Goal: Register for event/course

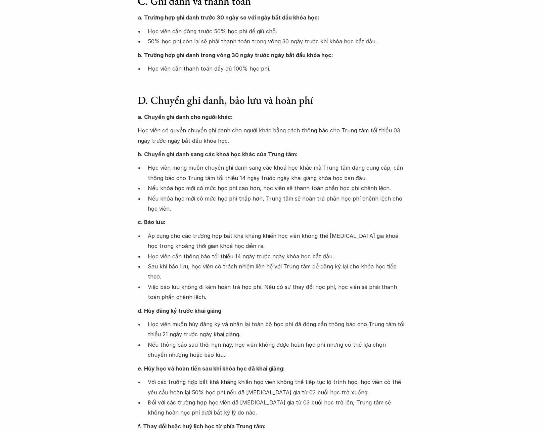
scroll to position [437, 0]
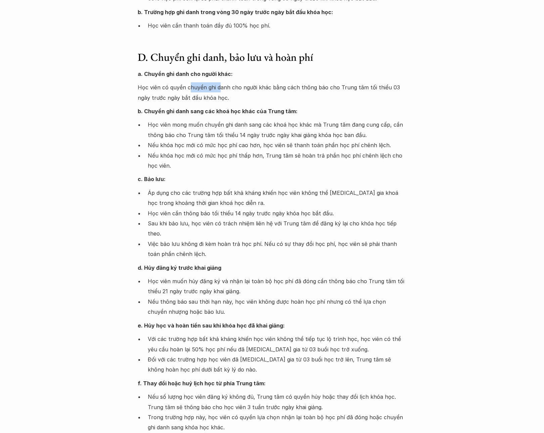
drag, startPoint x: 189, startPoint y: 91, endPoint x: 221, endPoint y: 92, distance: 31.9
click at [221, 92] on p "Học viên có quyền chuyển ghi danh cho người khác bằng cách thông báo cho Trung …" at bounding box center [272, 92] width 269 height 20
click at [233, 114] on strong "b. Chuyển ghi danh sang các khoá học khác của Trung tâm:" at bounding box center [218, 111] width 160 height 7
drag, startPoint x: 227, startPoint y: 125, endPoint x: 281, endPoint y: 129, distance: 54.5
click at [278, 128] on p "Học viên mong muốn chuyển ghi danh sang các khoá học khác mà Trung tâm đang cun…" at bounding box center [277, 130] width 259 height 20
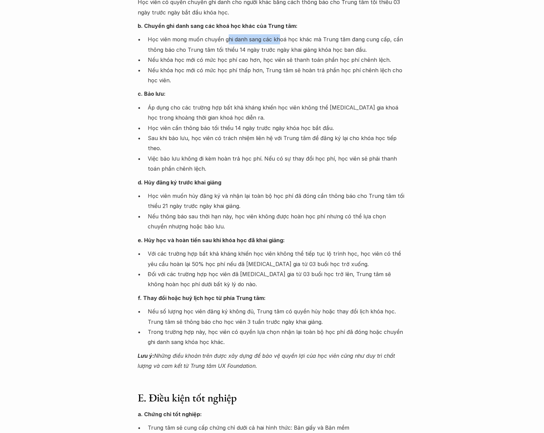
scroll to position [554, 0]
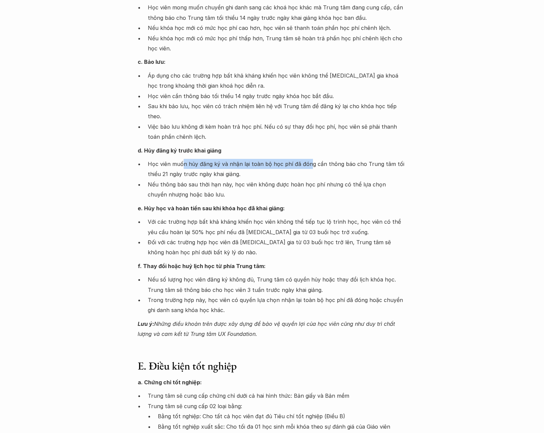
drag, startPoint x: 184, startPoint y: 153, endPoint x: 308, endPoint y: 156, distance: 123.9
click at [308, 159] on p "Học viên muốn hủy đăng ký và nhận lại toàn bộ học phí đã đóng cần thông báo cho…" at bounding box center [277, 169] width 259 height 20
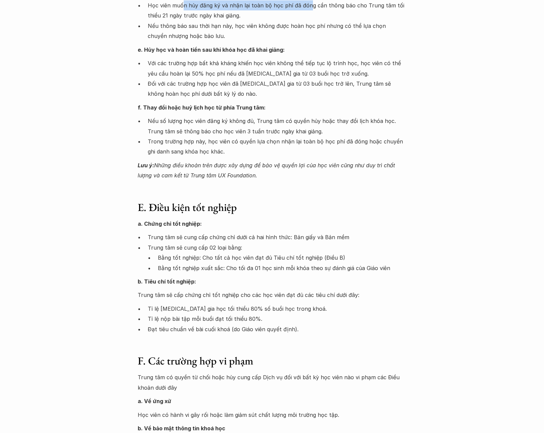
scroll to position [722, 0]
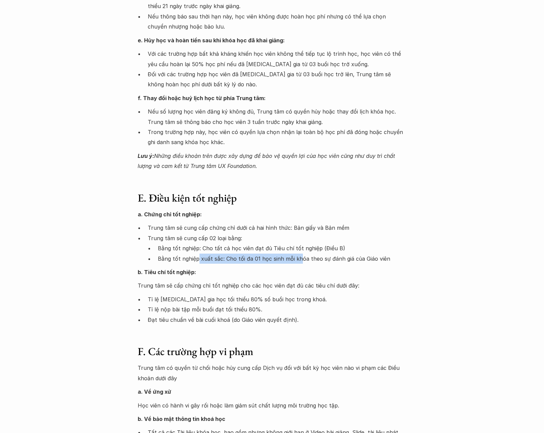
drag, startPoint x: 197, startPoint y: 246, endPoint x: 298, endPoint y: 253, distance: 101.0
click at [298, 254] on p "Bằng tốt nghiệp xuất sắc: Cho tối đa 01 học sinh mỗi khóa theo sự đánh giá của …" at bounding box center [282, 259] width 249 height 10
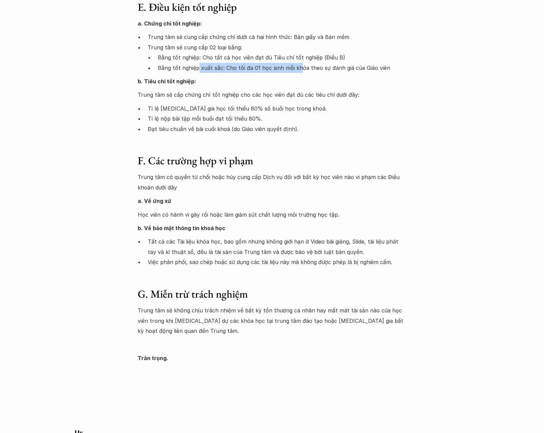
scroll to position [1013, 0]
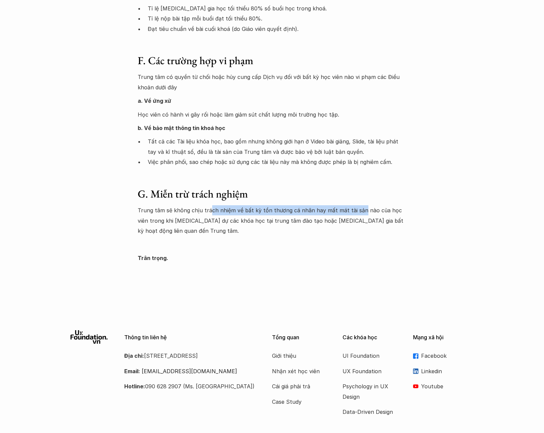
drag, startPoint x: 210, startPoint y: 204, endPoint x: 357, endPoint y: 196, distance: 147.3
click at [357, 205] on p "Trung tâm sẽ không chịu trách nhiệm về bất kỳ tổn thương cá nhân hay mất mát tà…" at bounding box center [272, 220] width 269 height 31
drag, startPoint x: 204, startPoint y: 210, endPoint x: 316, endPoint y: 214, distance: 112.9
click at [316, 214] on p "Trung tâm sẽ không chịu trách nhiệm về bất kỳ tổn thương cá nhân hay mất mát tà…" at bounding box center [272, 220] width 269 height 31
click at [328, 210] on p "Trung tâm sẽ không chịu trách nhiệm về bất kỳ tổn thương cá nhân hay mất mát tà…" at bounding box center [272, 220] width 269 height 31
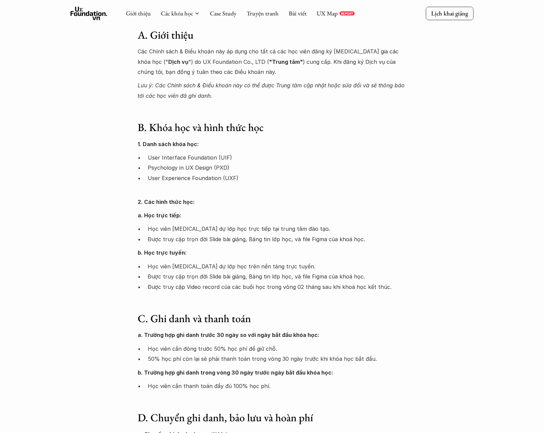
scroll to position [0, 0]
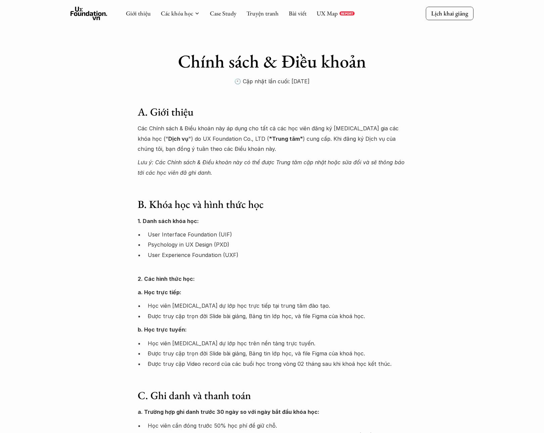
click at [435, 21] on div "Giới thiệu Các khóa học Case Study Truyện tranh Bài viết UX Map REPORT Lịch kha…" at bounding box center [272, 13] width 544 height 27
click at [441, 17] on p "Lịch khai giảng" at bounding box center [449, 13] width 37 height 8
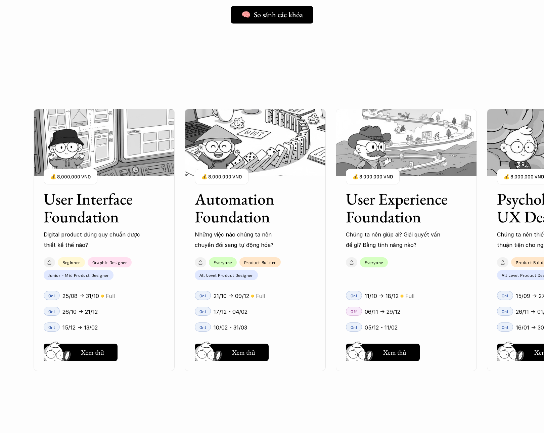
scroll to position [589, 0]
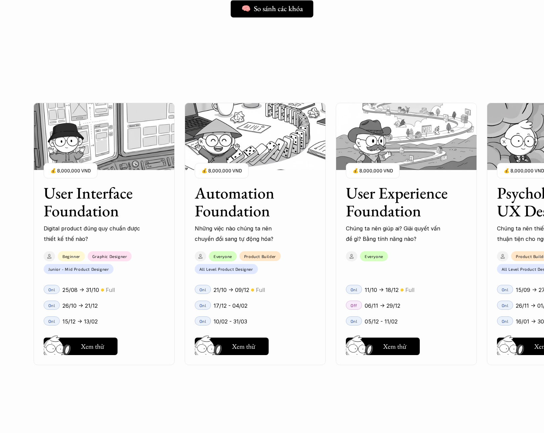
drag, startPoint x: 431, startPoint y: 395, endPoint x: 305, endPoint y: 390, distance: 126.0
click at [305, 390] on div "User Interface Foundation Digital product đúng quy chuẩn được thiết kế thế nào?…" at bounding box center [407, 233] width 746 height 433
click at [401, 72] on div "User Interface Foundation Digital product đúng quy chuẩn được thiết kế thế nào?…" at bounding box center [407, 233] width 746 height 433
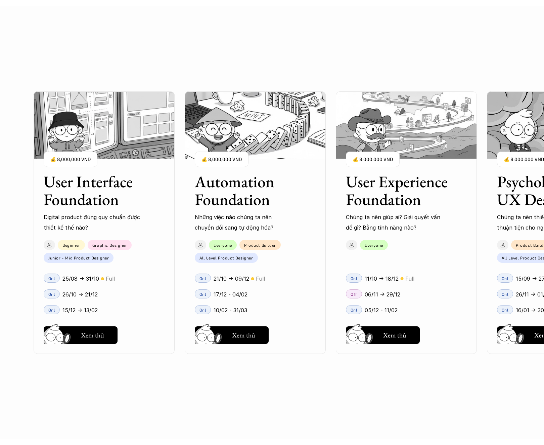
scroll to position [571, 0]
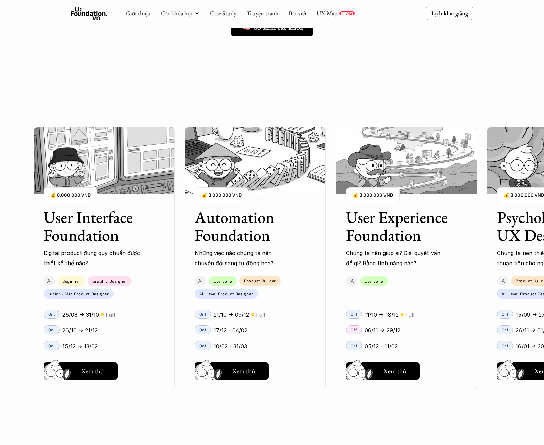
click at [519, 190] on p "💰 8,000,000 VND" at bounding box center [524, 194] width 40 height 9
click at [520, 371] on img at bounding box center [512, 376] width 36 height 31
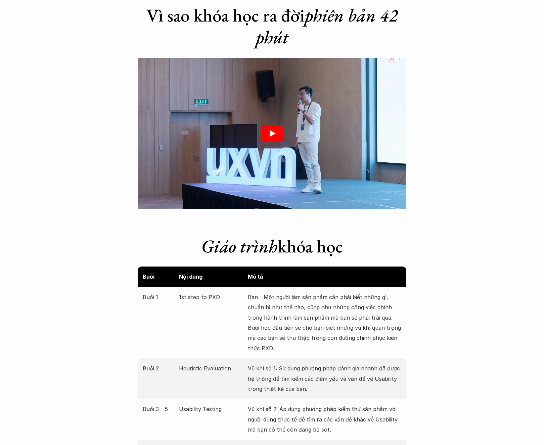
scroll to position [1185, 0]
